Goal: Obtain resource: Download file/media

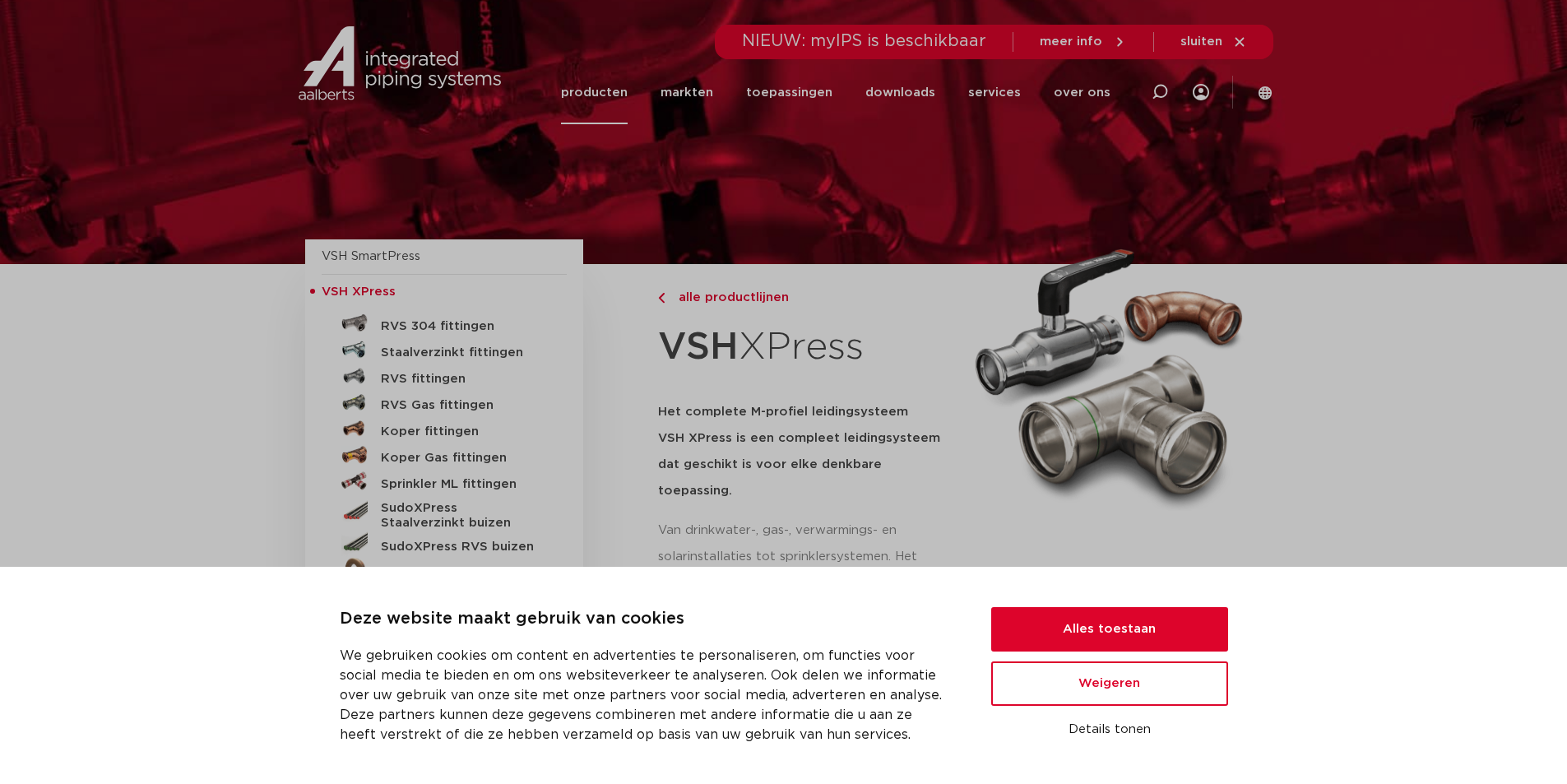
click at [378, 346] on link "Staalverzinkt fittingen" at bounding box center [444, 349] width 245 height 26
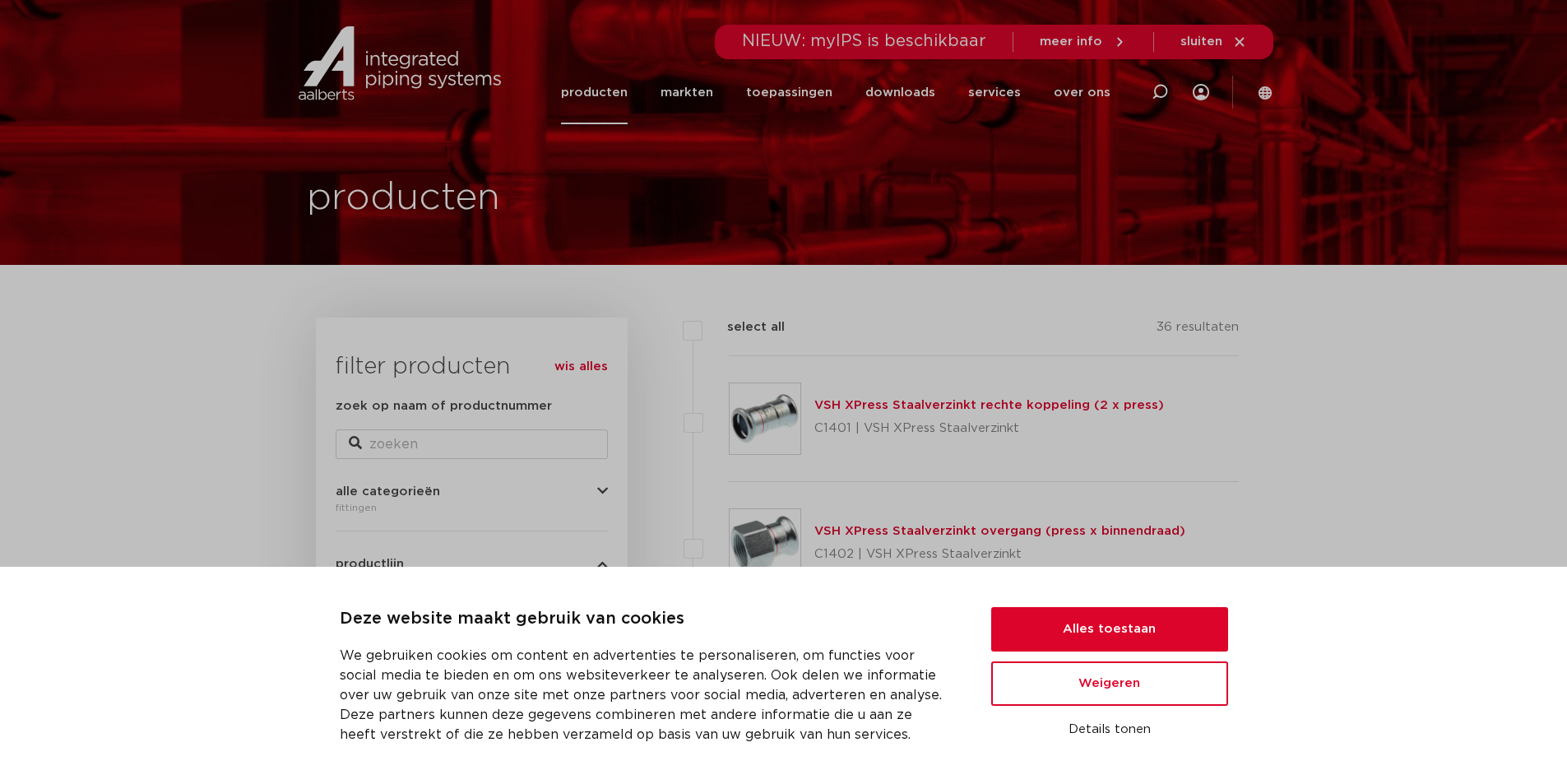
click at [1138, 606] on div "Deze website maakt gebruik van cookies We gebruiken cookies om content en adver…" at bounding box center [784, 676] width 888 height 138
click at [1111, 623] on button "Alles toestaan" at bounding box center [1110, 628] width 237 height 45
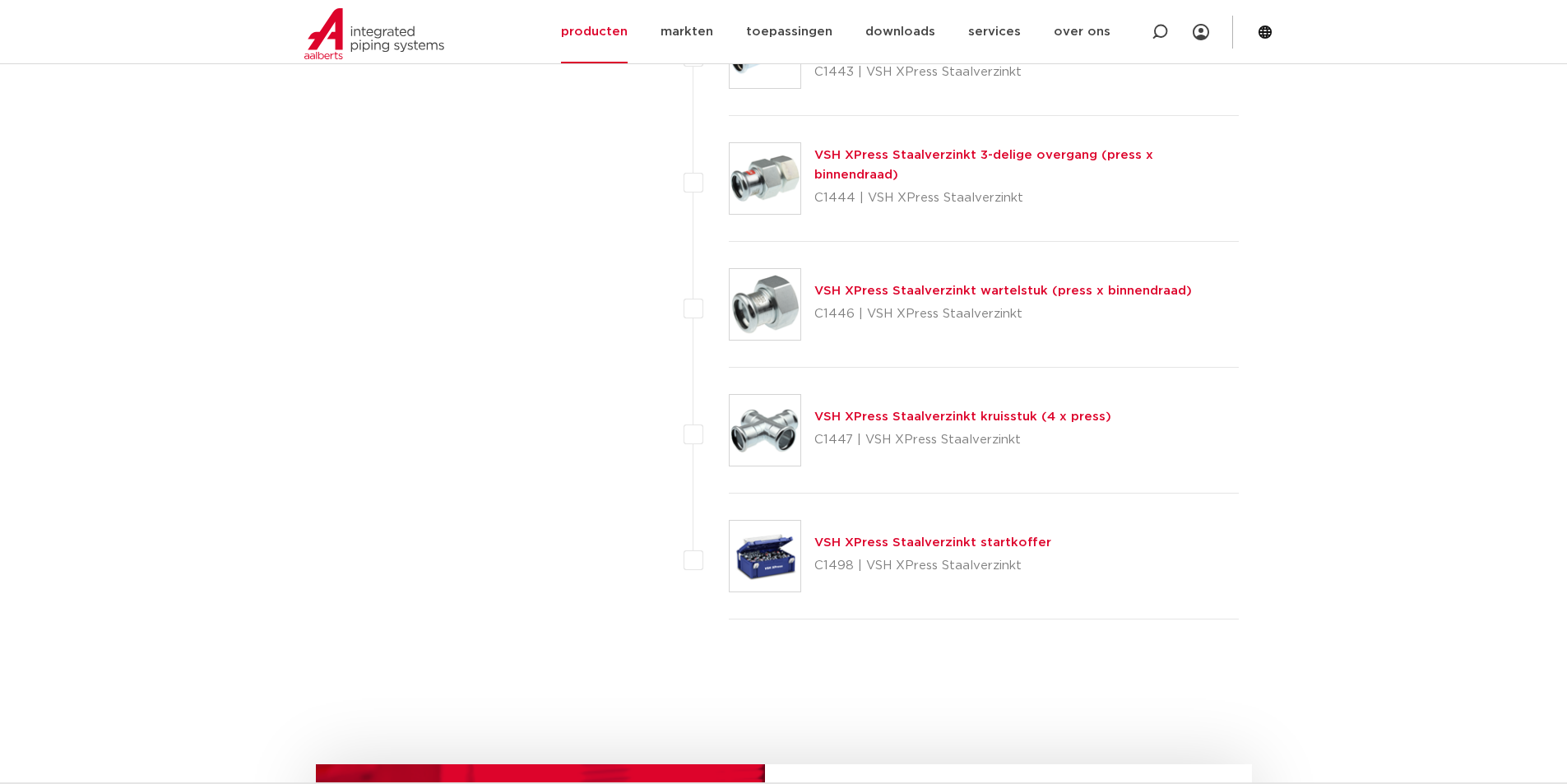
scroll to position [4272, 0]
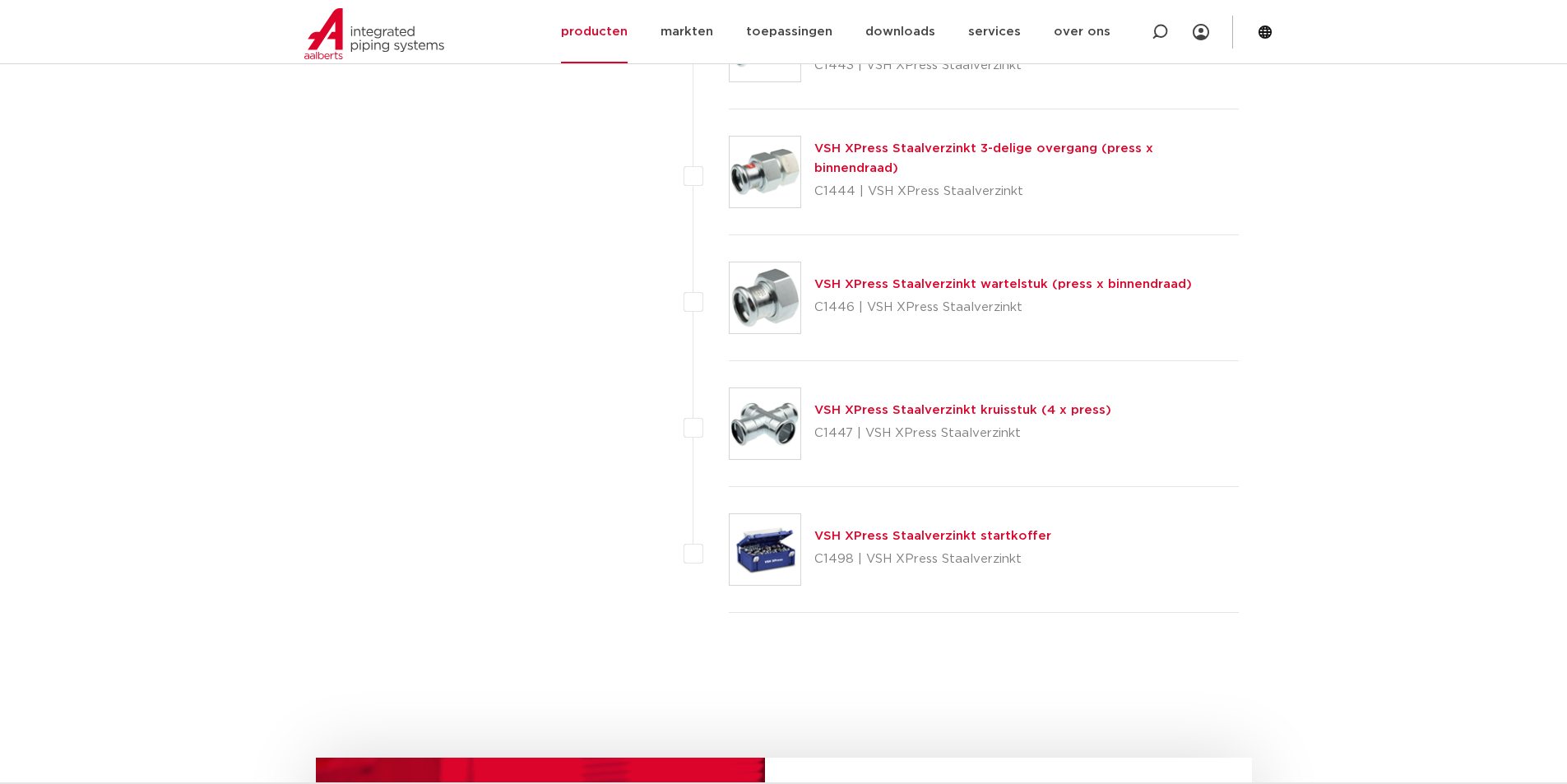
click at [876, 284] on link "VSH XPress Staalverzinkt wartelstuk (press x binnendraad)" at bounding box center [1003, 284] width 378 height 13
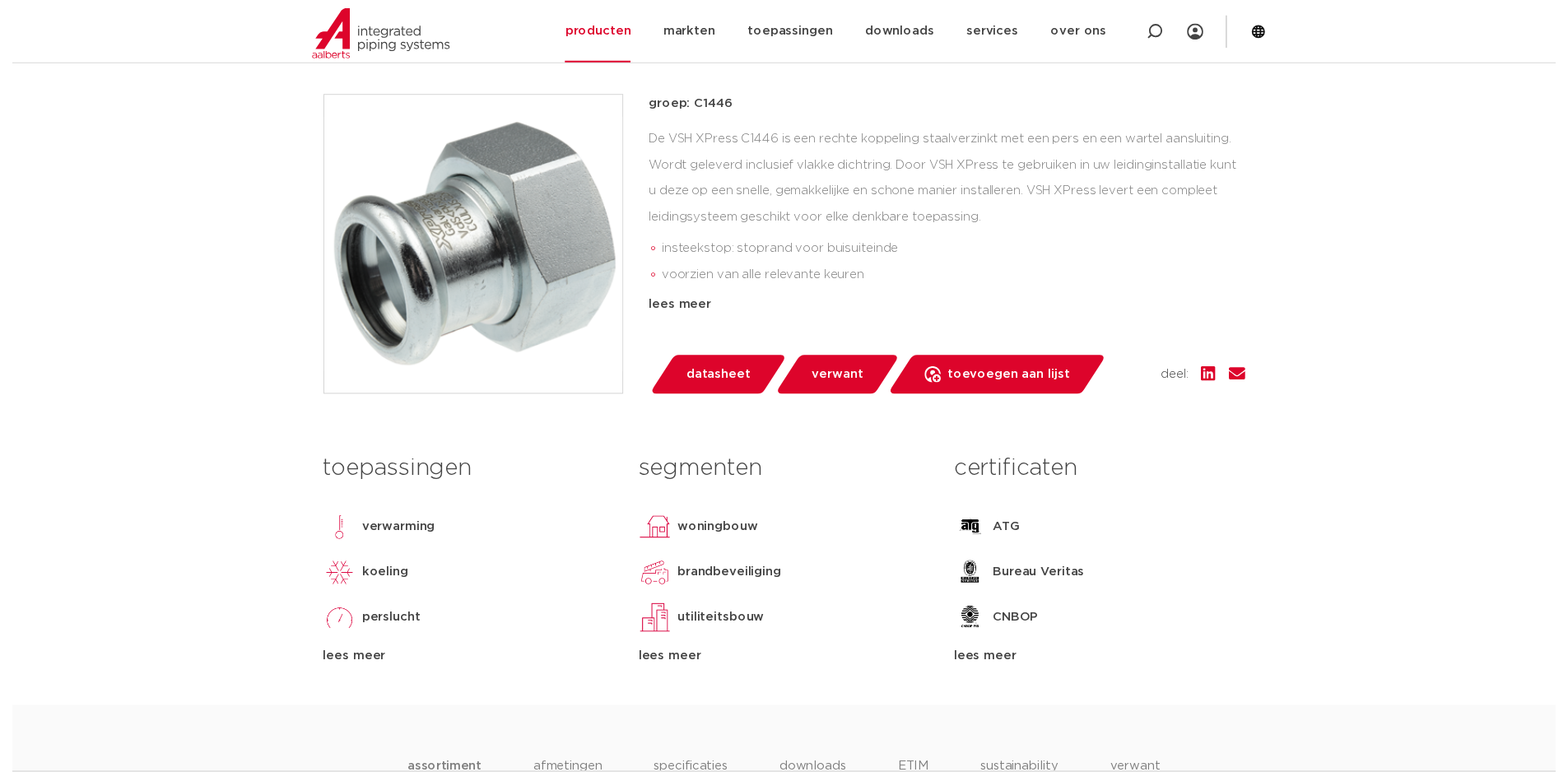
scroll to position [386, 0]
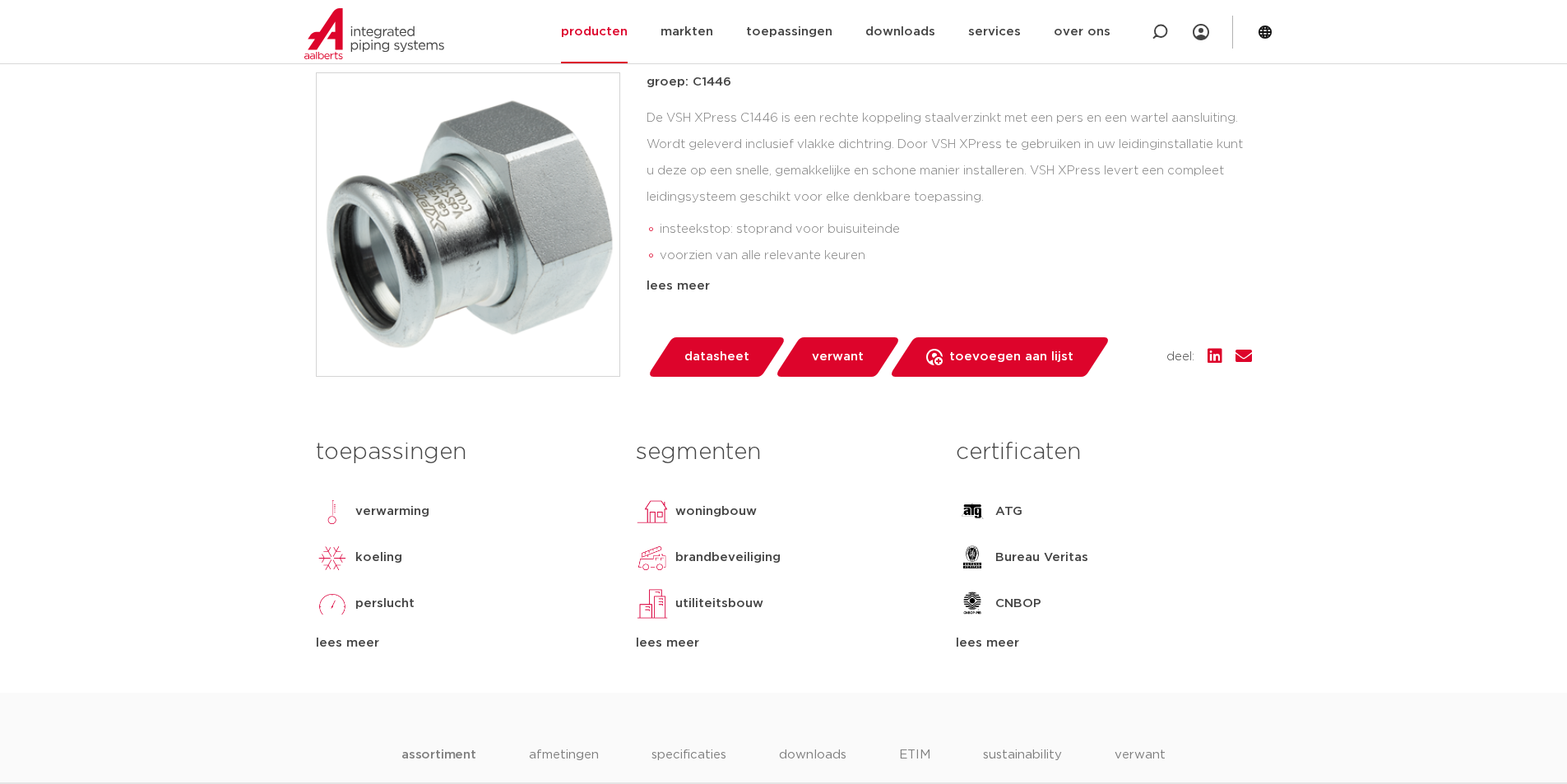
click at [712, 351] on span "datasheet" at bounding box center [716, 356] width 65 height 26
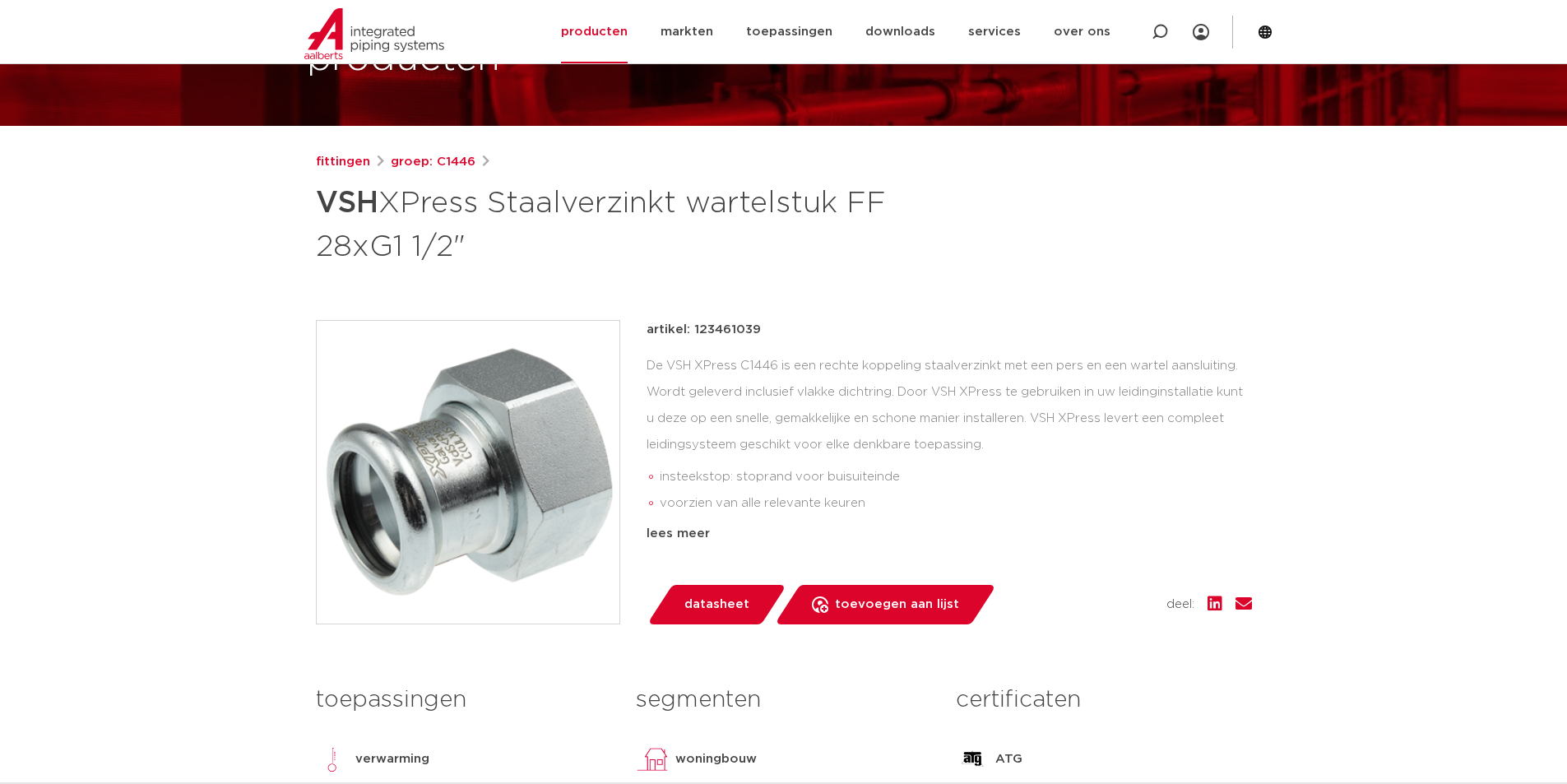
scroll to position [131, 0]
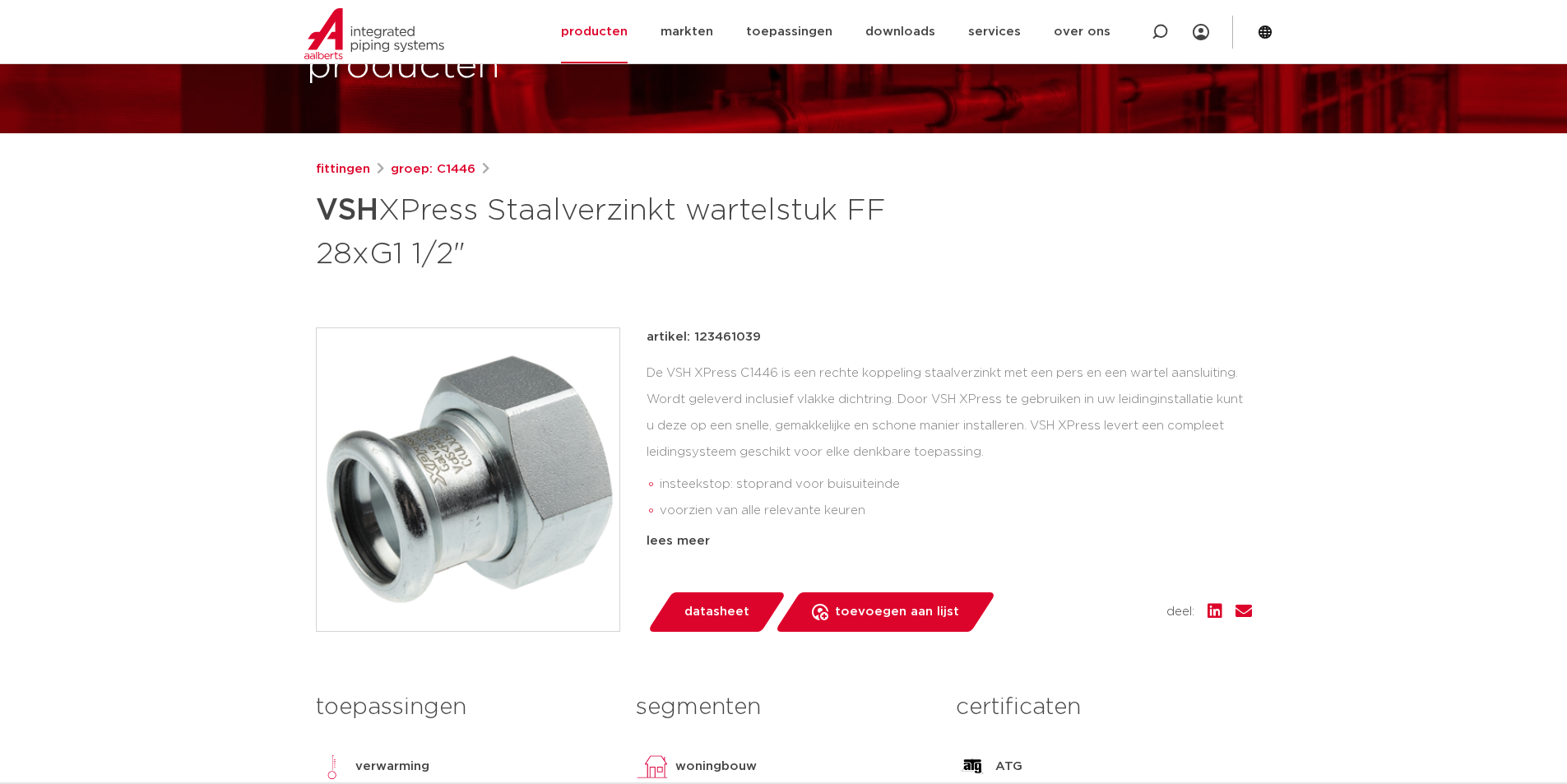
drag, startPoint x: 755, startPoint y: 335, endPoint x: 691, endPoint y: 340, distance: 64.2
click at [691, 340] on p "artikel: 123461039" at bounding box center [704, 337] width 115 height 20
copy p "123461039"
